Goal: Find specific page/section: Find specific page/section

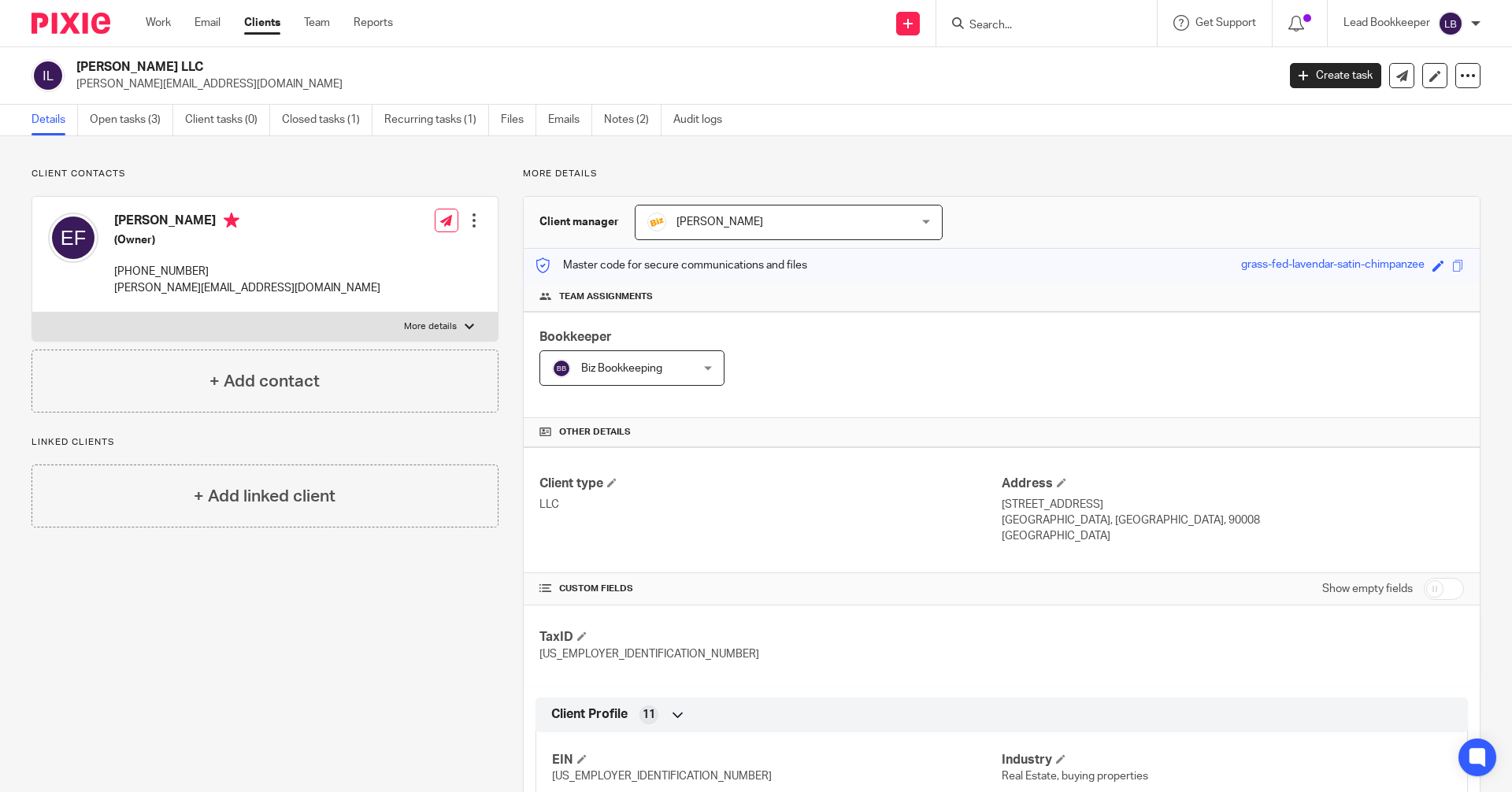
scroll to position [872, 0]
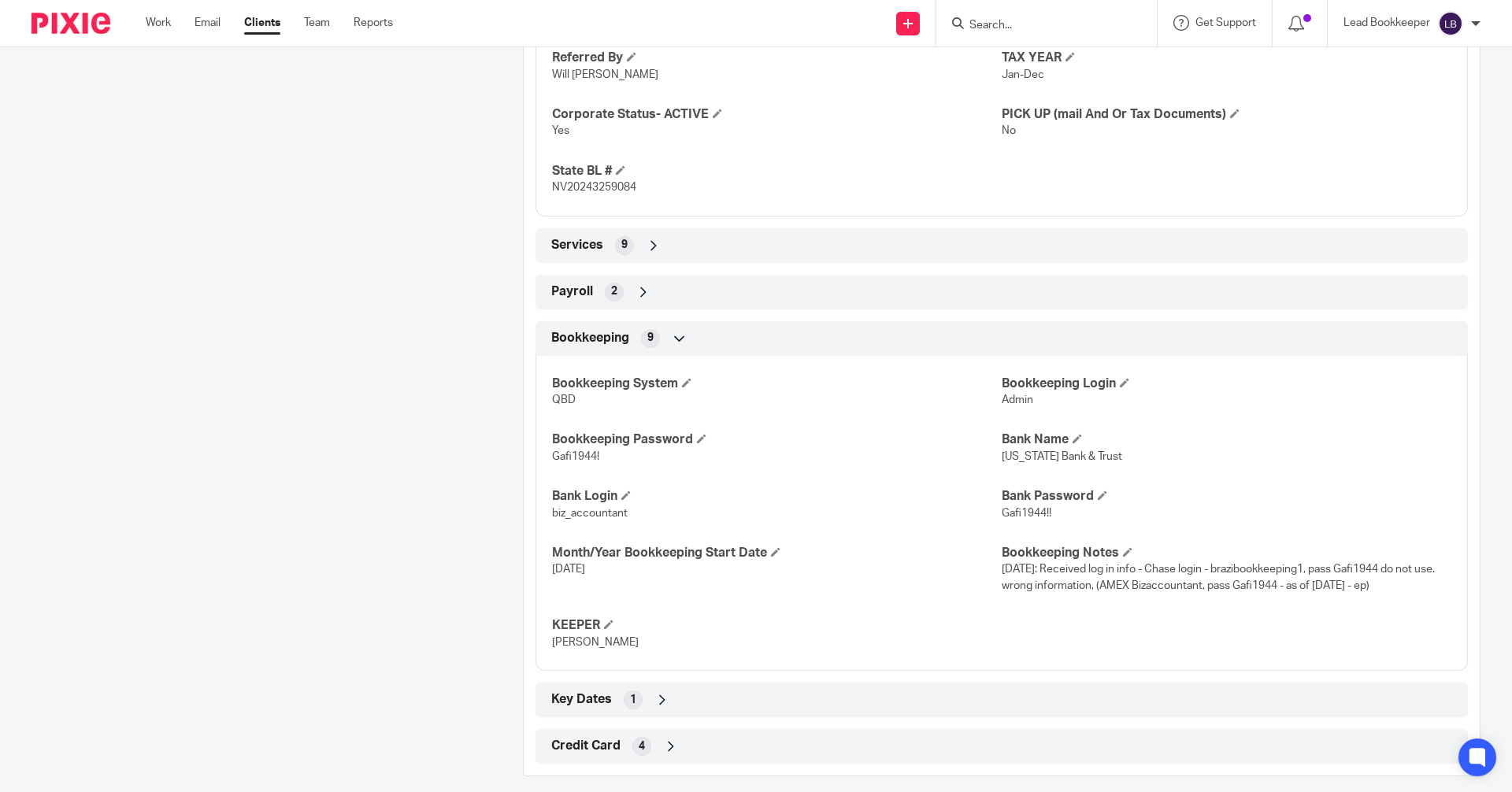
click at [1049, 23] on input "Search" at bounding box center [1038, 26] width 141 height 14
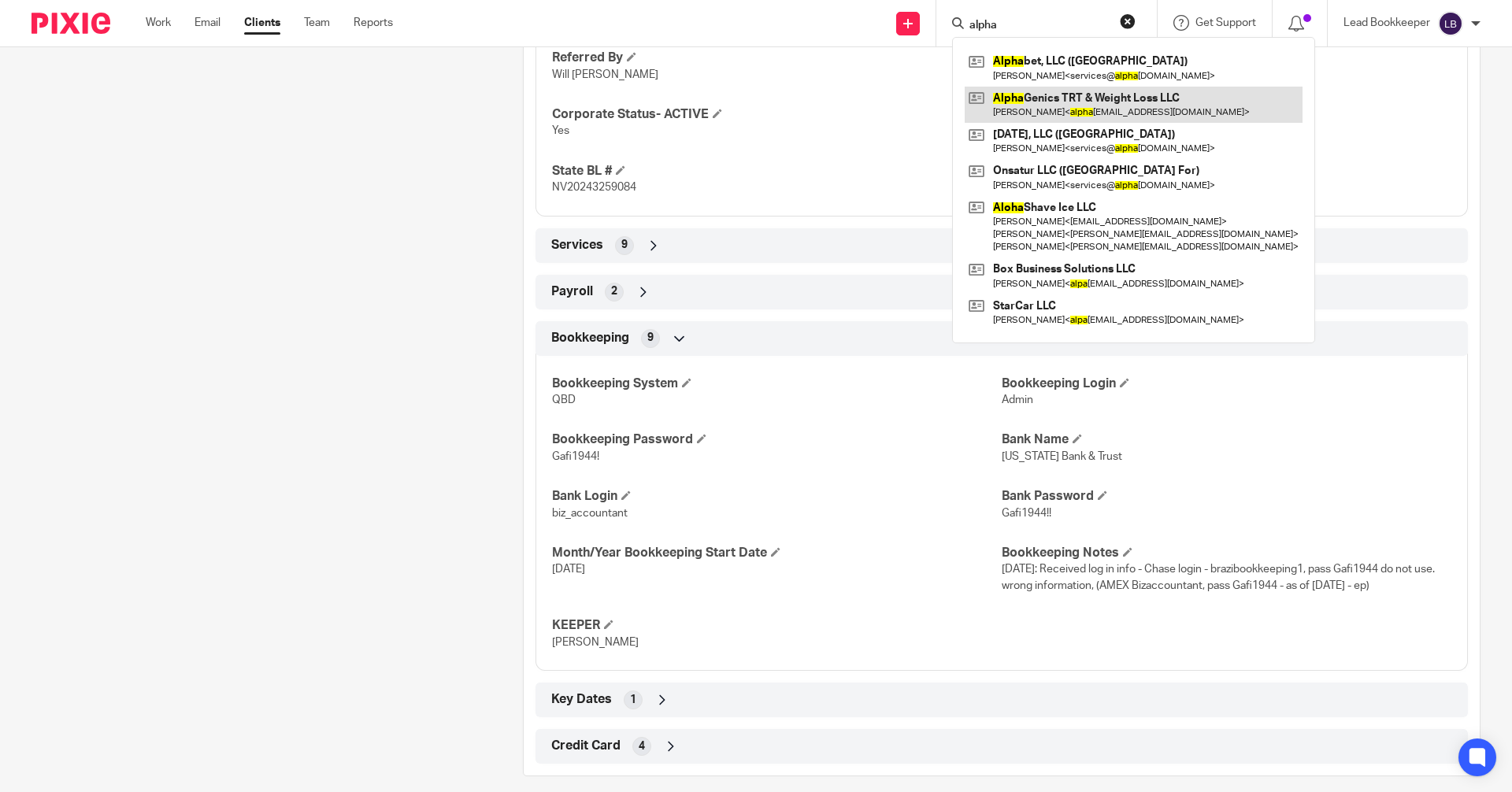
type input "alpha"
click at [998, 98] on link at bounding box center [1132, 105] width 337 height 36
click at [980, 108] on link at bounding box center [1132, 105] width 337 height 36
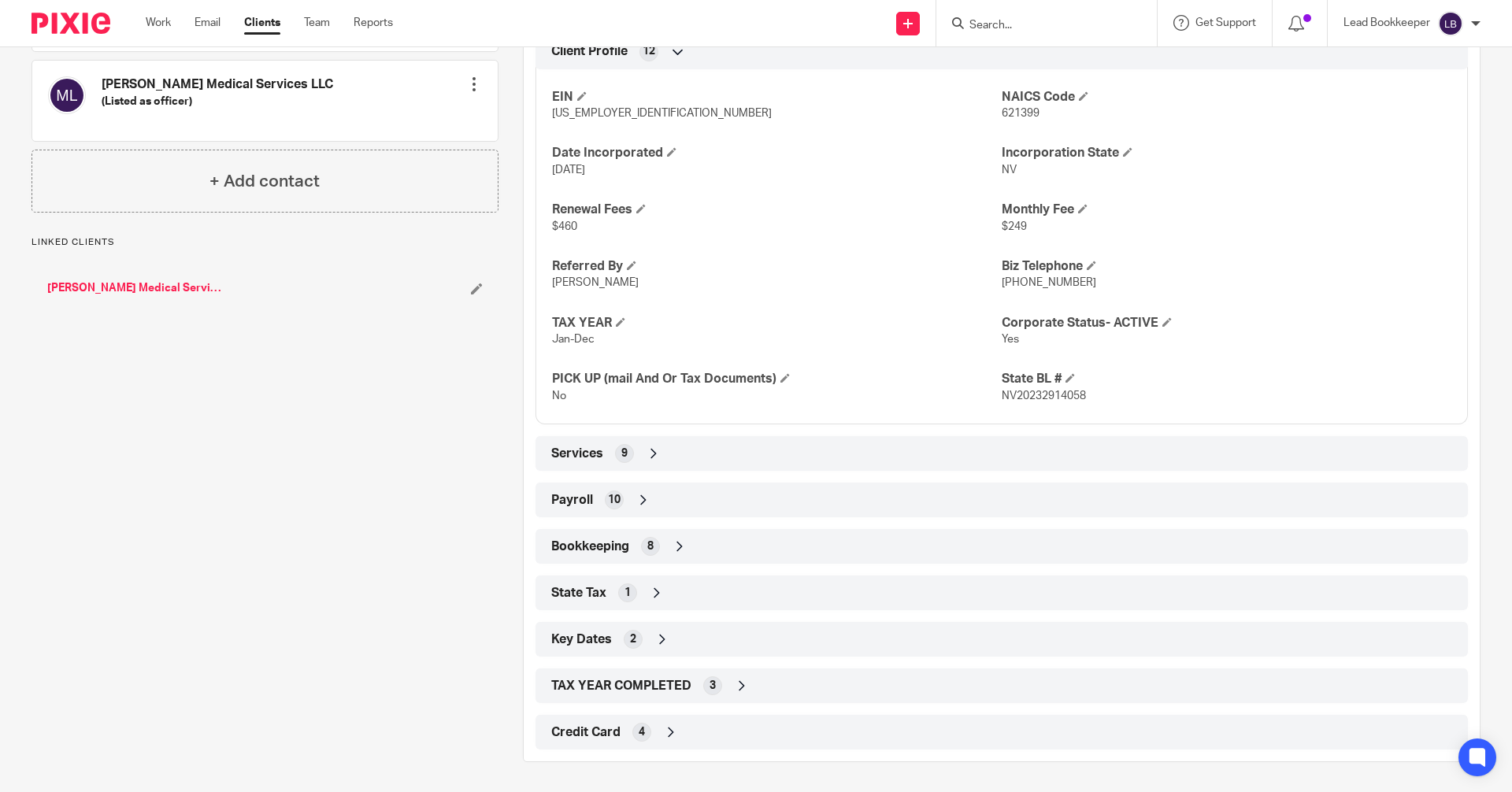
scroll to position [649, 0]
click at [679, 544] on icon at bounding box center [679, 545] width 16 height 16
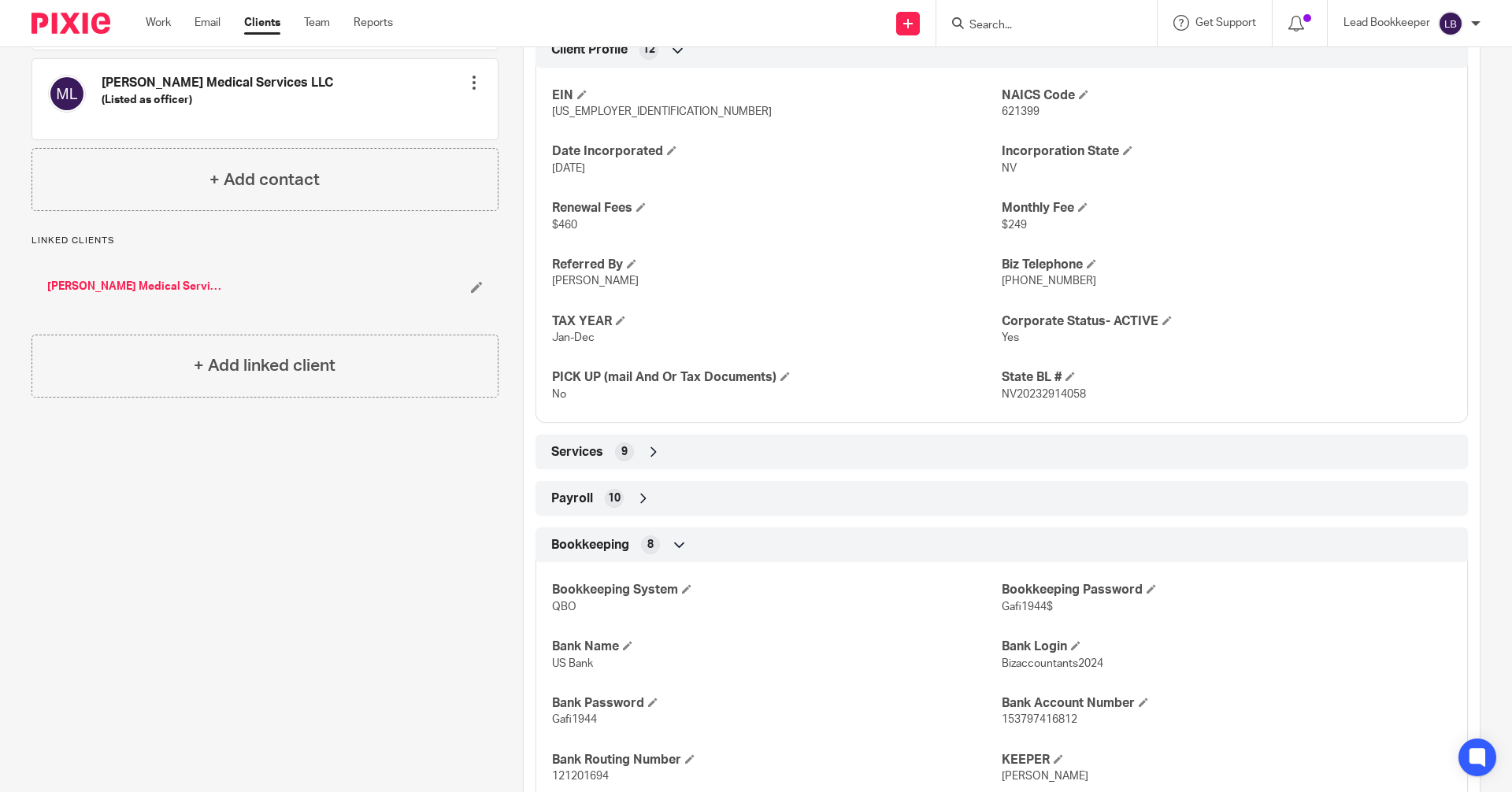
click at [1271, 362] on div "EIN [US_EMPLOYER_IDENTIFICATION_NUMBER] NAICS Code 621399 Date Incorporated [DA…" at bounding box center [1001, 239] width 932 height 368
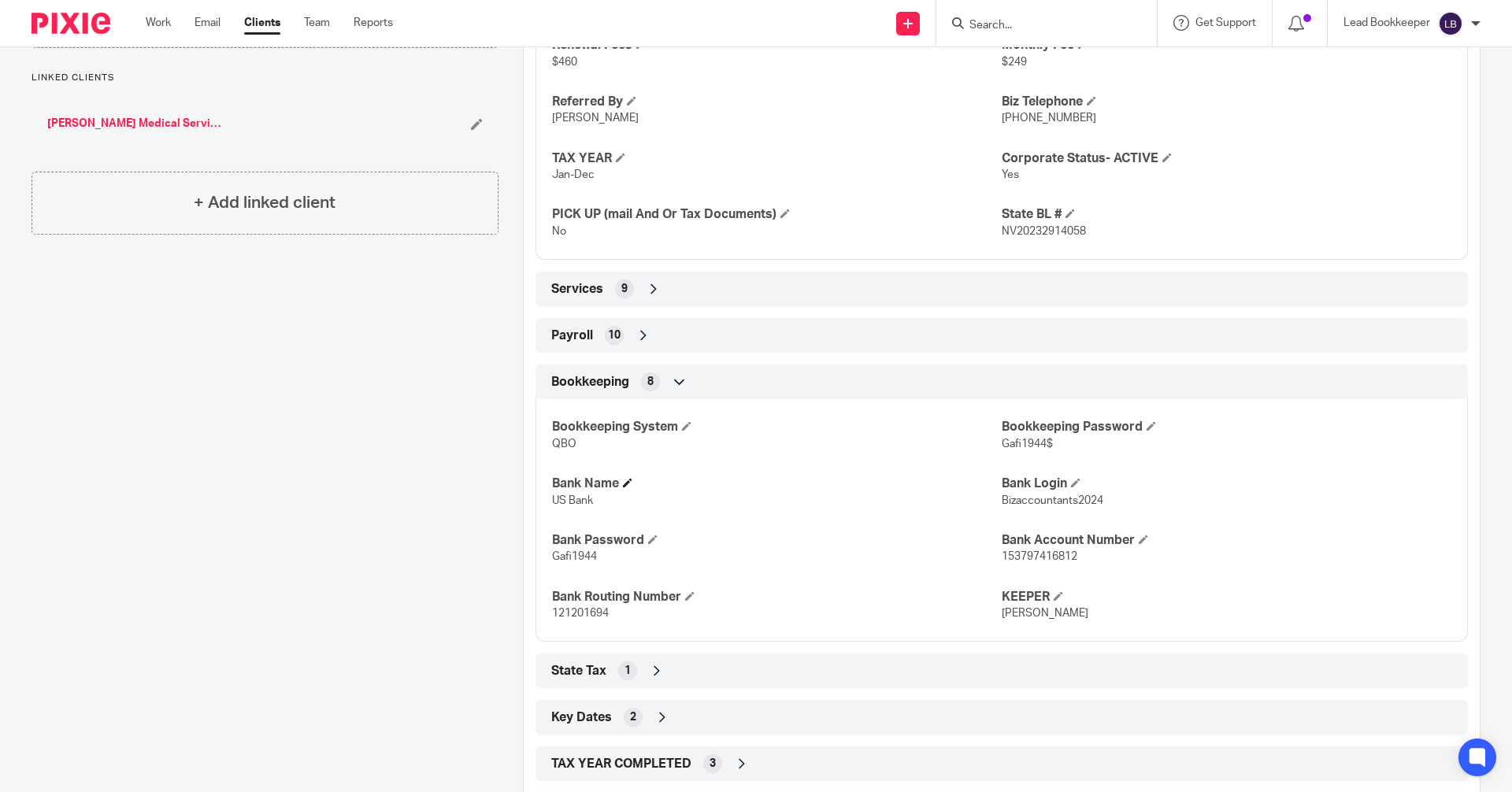
scroll to position [891, 0]
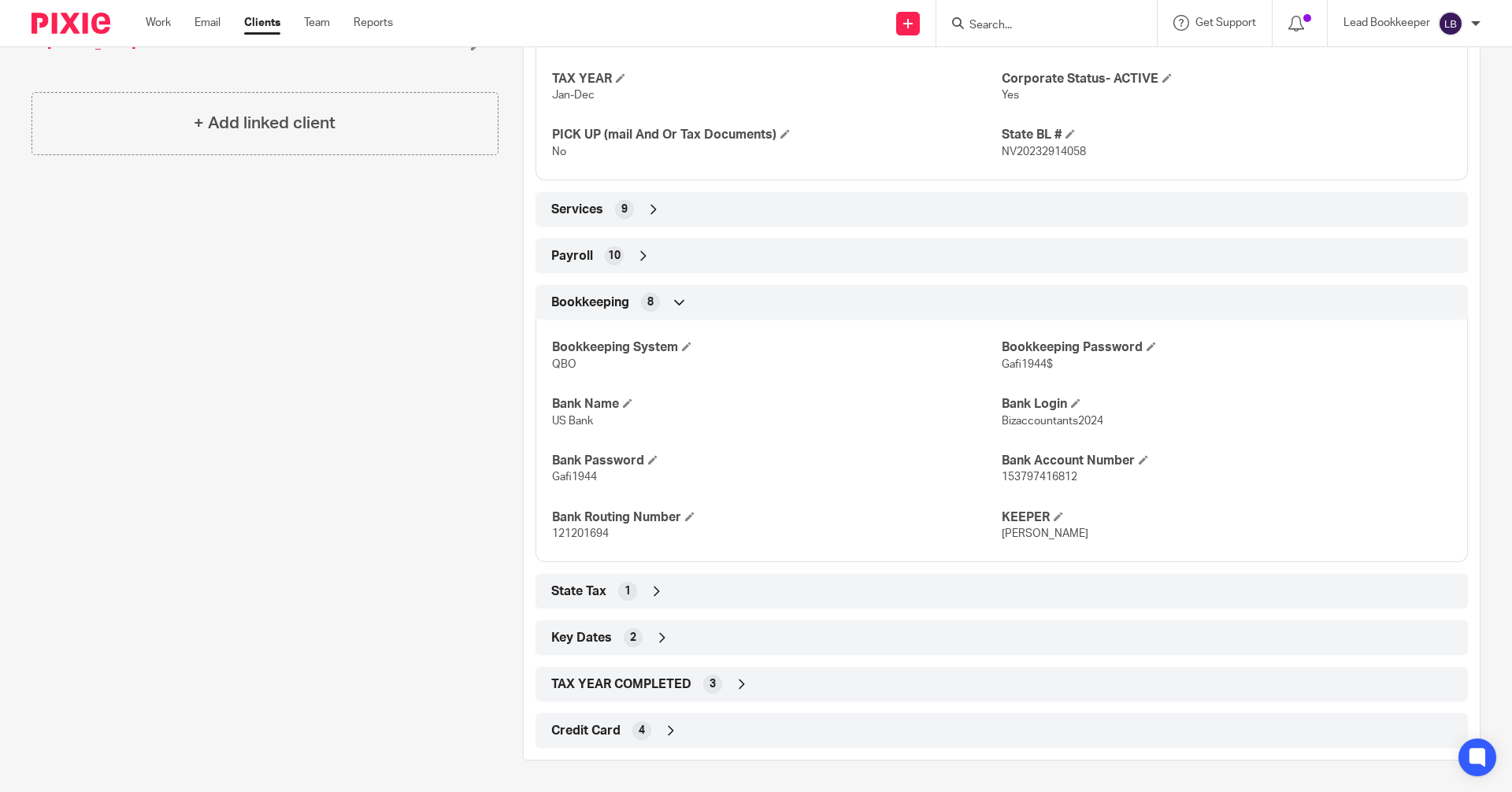
click at [662, 594] on div "State Tax 1" at bounding box center [1001, 592] width 909 height 27
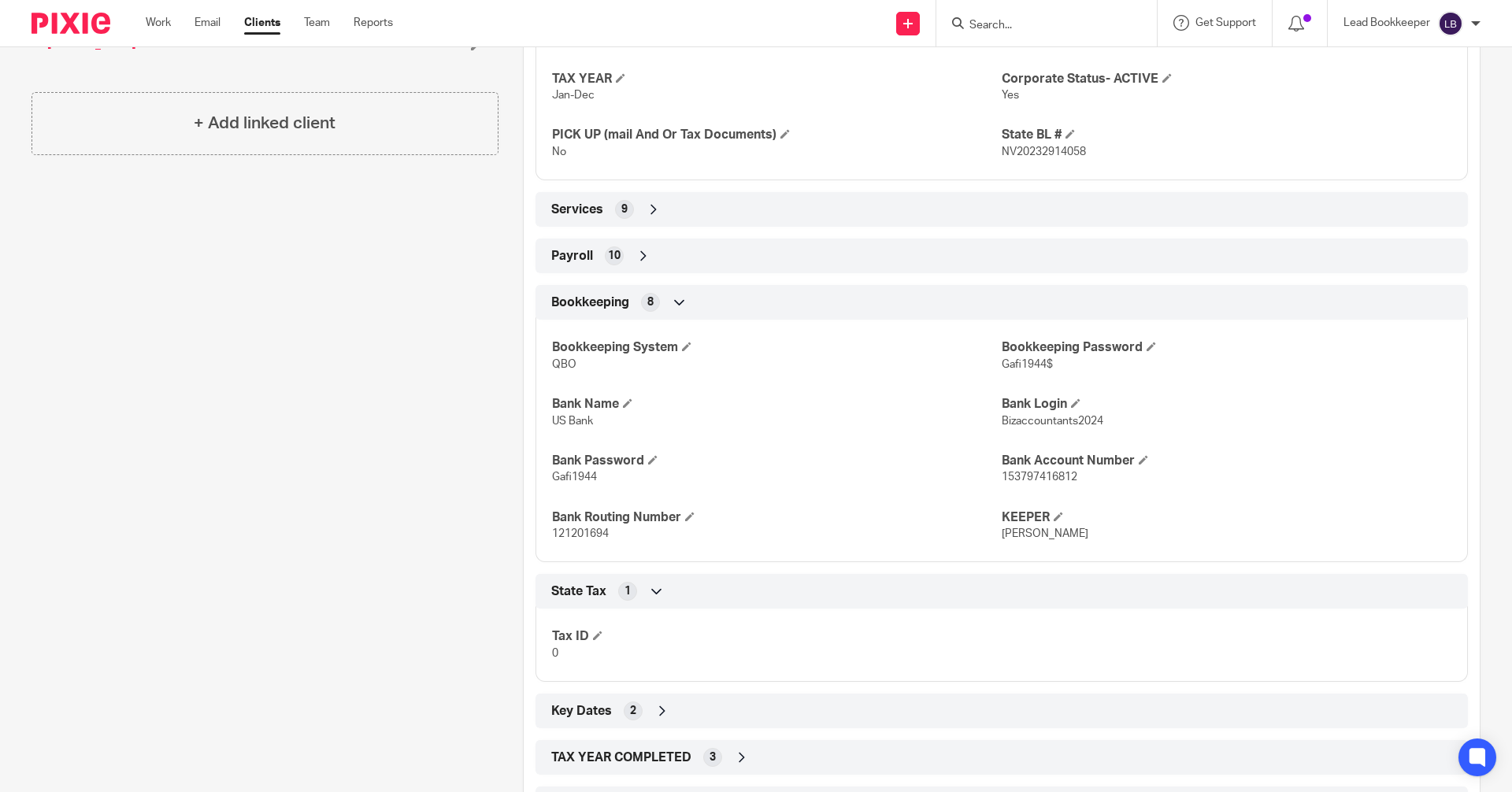
click at [662, 594] on div "State Tax 1" at bounding box center [1001, 592] width 909 height 27
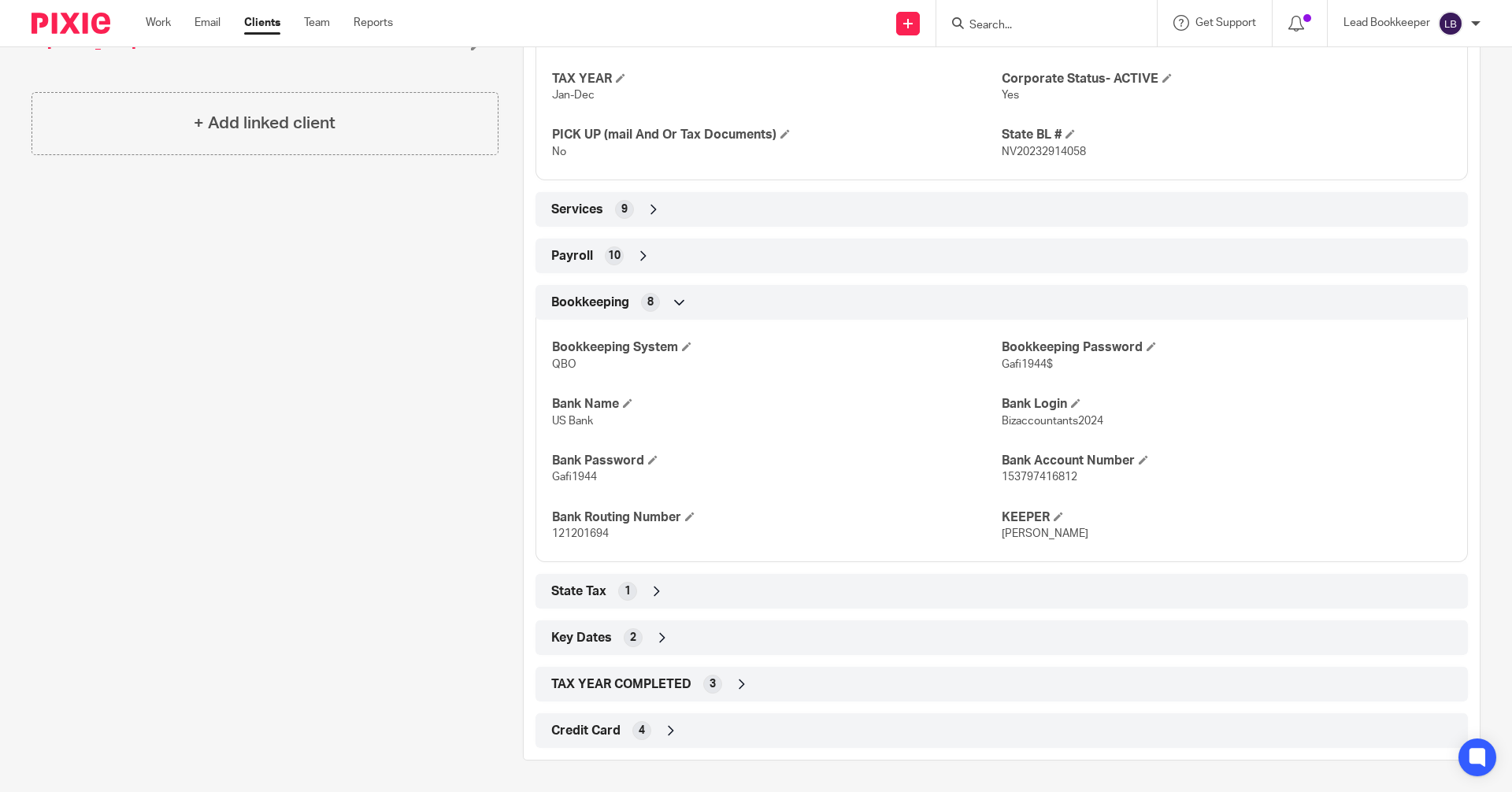
click at [738, 681] on icon at bounding box center [742, 685] width 16 height 16
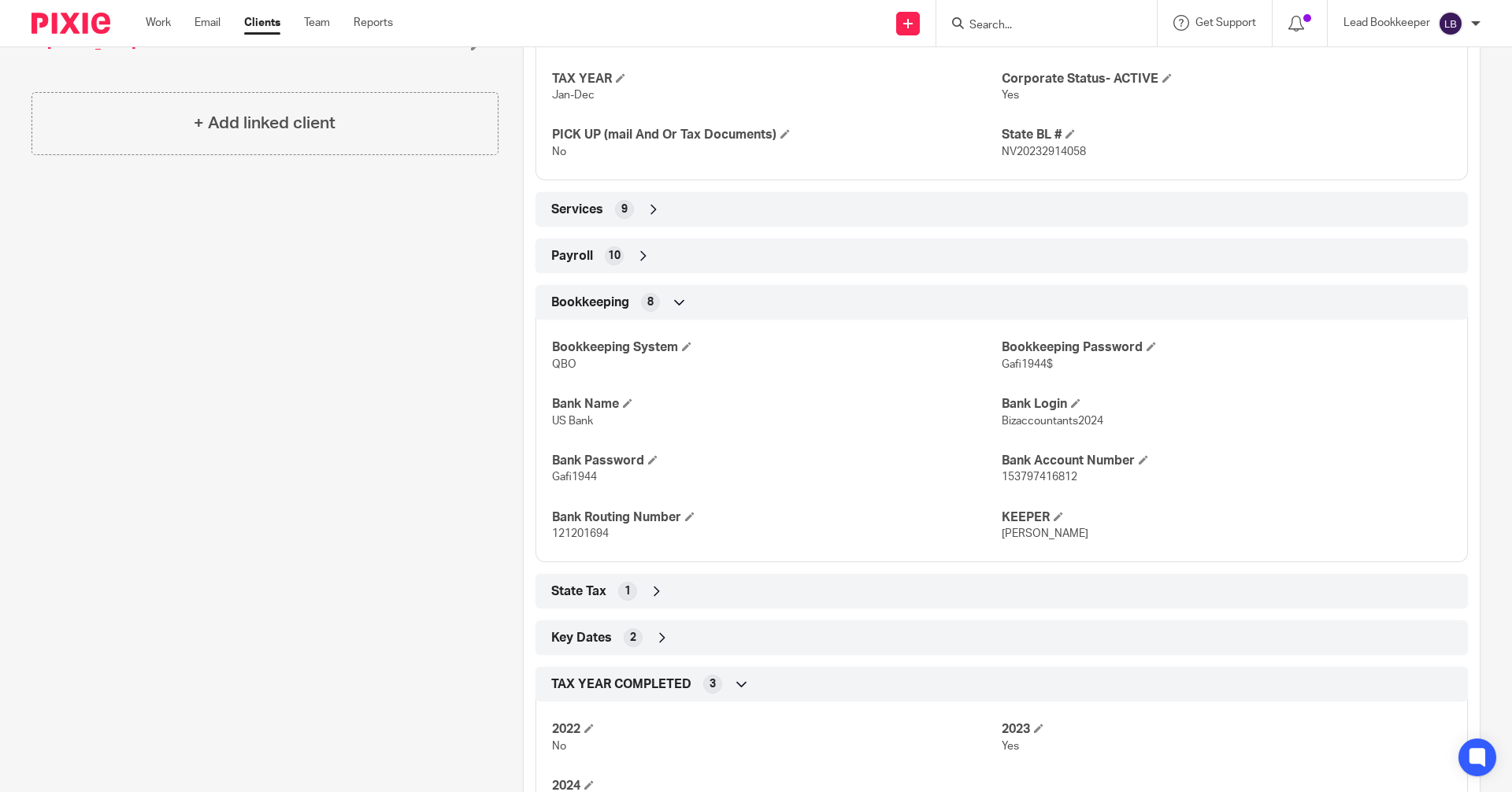
scroll to position [1021, 0]
